Goal: Book appointment/travel/reservation

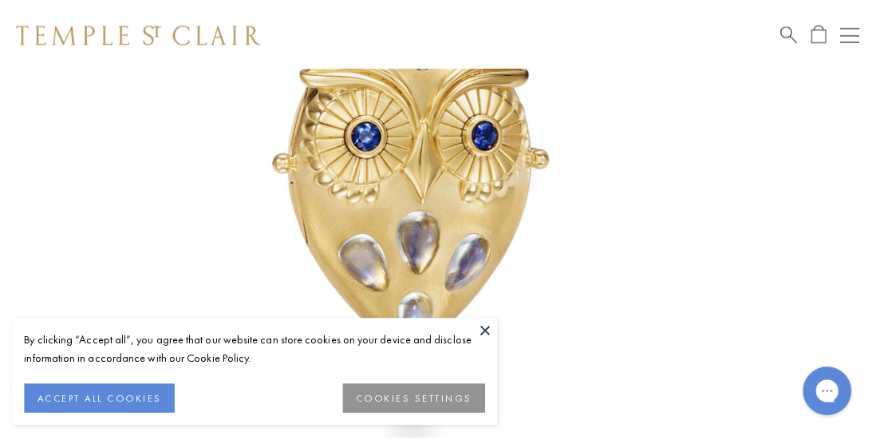
scroll to position [362, 0]
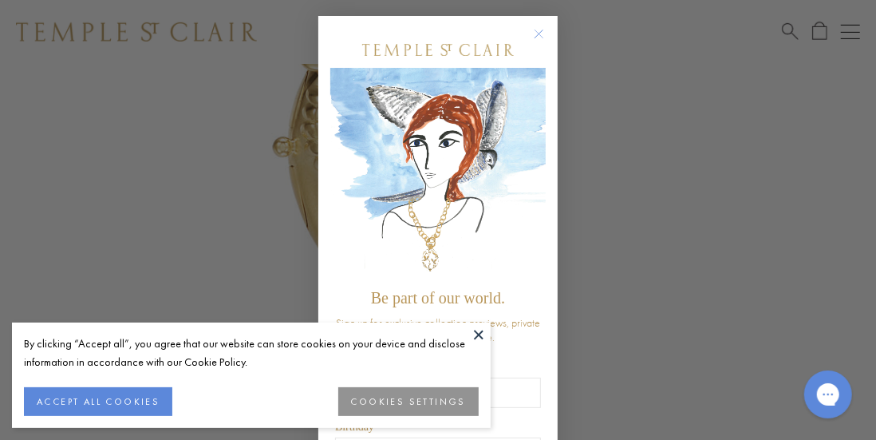
drag, startPoint x: 872, startPoint y: 54, endPoint x: 874, endPoint y: 70, distance: 16.1
click at [535, 34] on circle "Close dialog" at bounding box center [539, 34] width 19 height 19
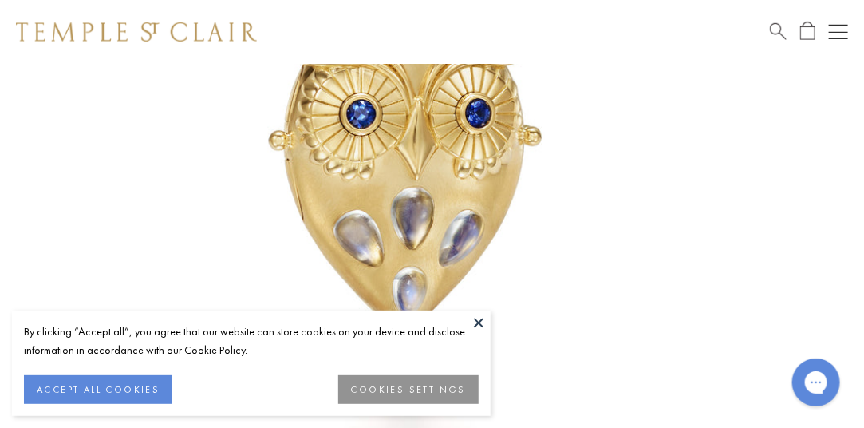
click at [853, 27] on div "Shop Shop Categories Amulets Pendants & Charms Lockets Chains & Leather Cords E…" at bounding box center [432, 32] width 864 height 64
click at [838, 24] on button "Open navigation" at bounding box center [838, 31] width 19 height 19
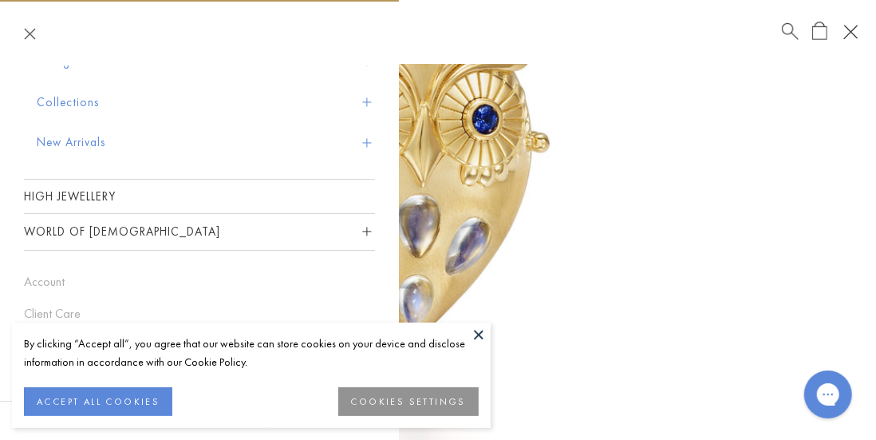
scroll to position [0, 0]
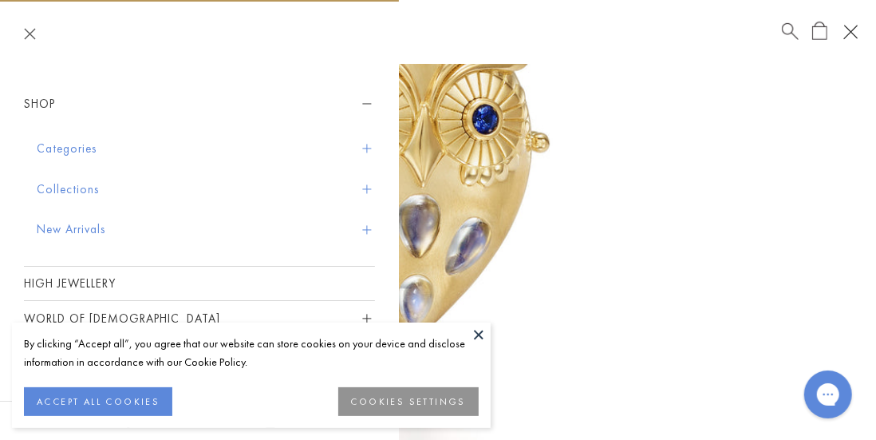
click at [49, 101] on button "Shop" at bounding box center [199, 104] width 351 height 36
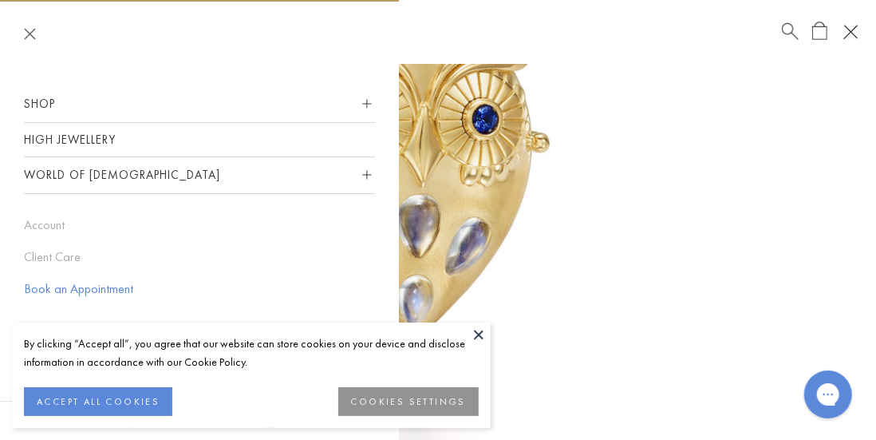
click at [111, 289] on link "Book an Appointment" at bounding box center [199, 289] width 351 height 18
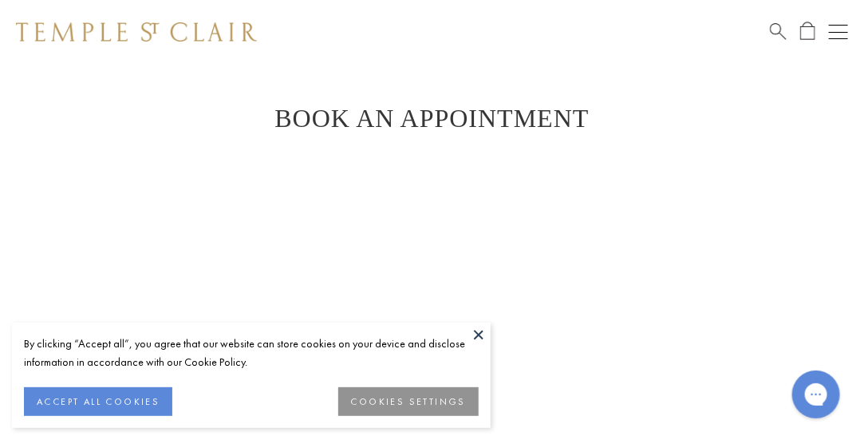
click at [378, 405] on button "COOKIES SETTINGS" at bounding box center [408, 401] width 140 height 29
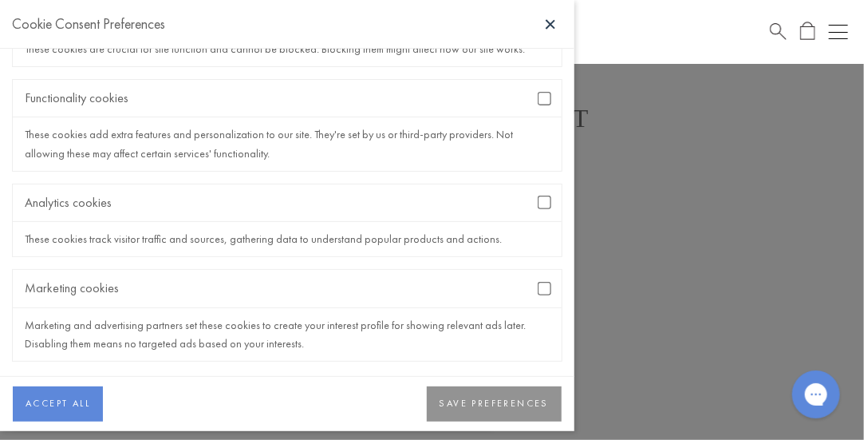
scroll to position [135, 0]
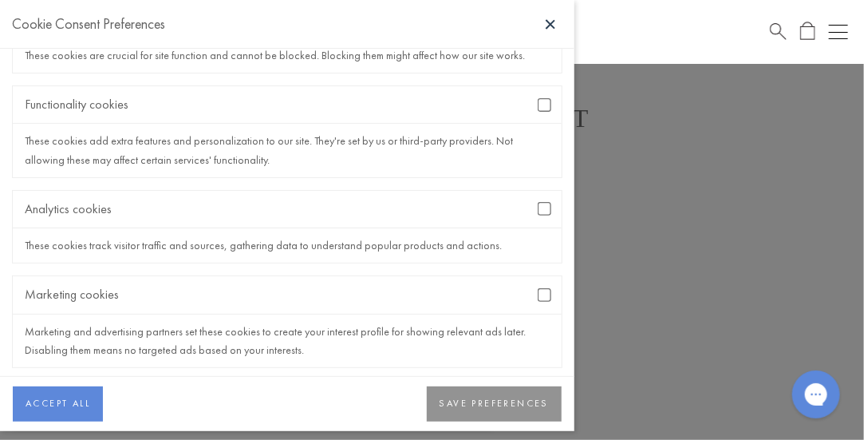
click at [525, 408] on button "SAVE PREFERENCES" at bounding box center [494, 403] width 135 height 35
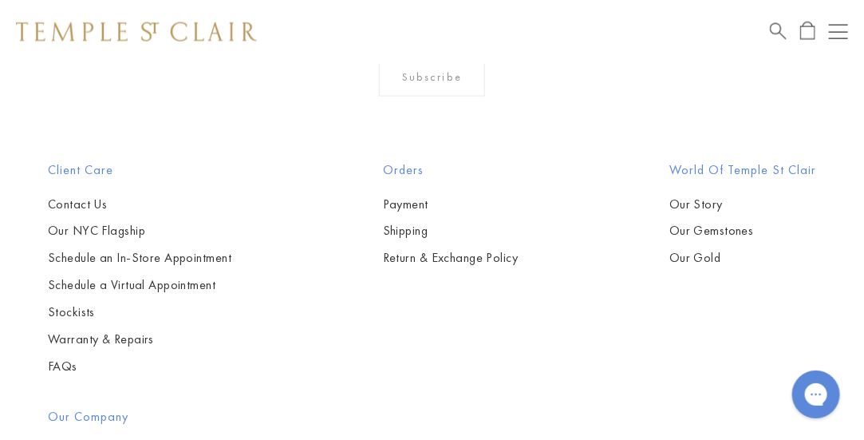
scroll to position [803, 0]
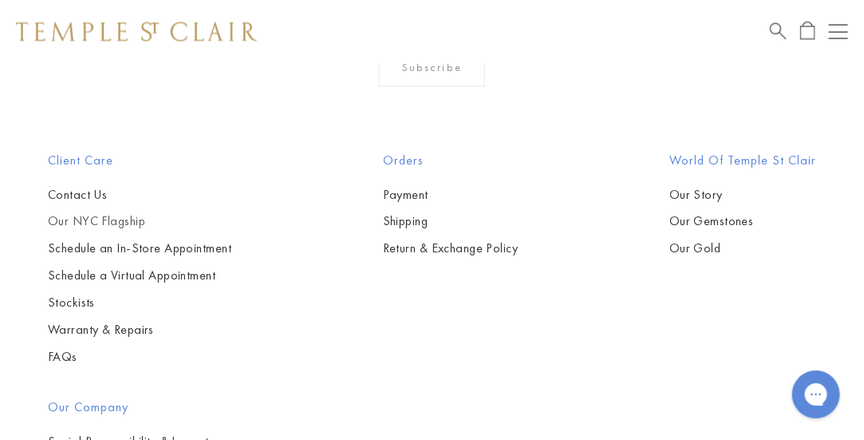
click at [110, 217] on link "Our NYC Flagship" at bounding box center [140, 222] width 184 height 18
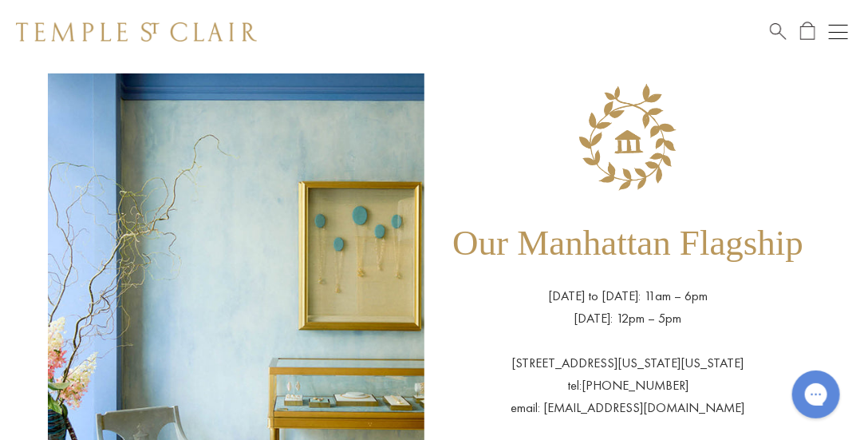
scroll to position [40, 0]
